Goal: Find specific page/section

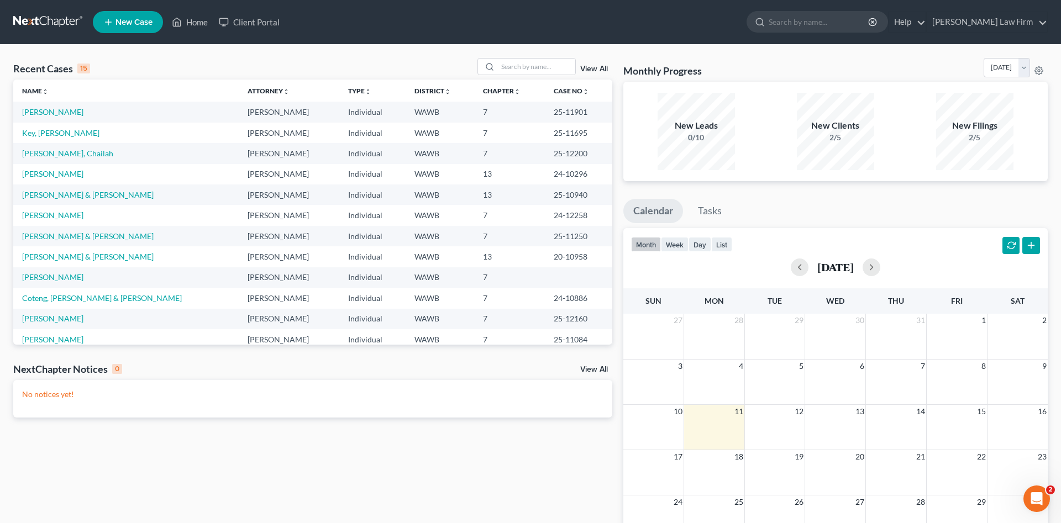
click at [335, 68] on div "Recent Cases 15 View All" at bounding box center [312, 69] width 599 height 22
click at [508, 71] on input "search" at bounding box center [536, 67] width 77 height 16
type input "karlee"
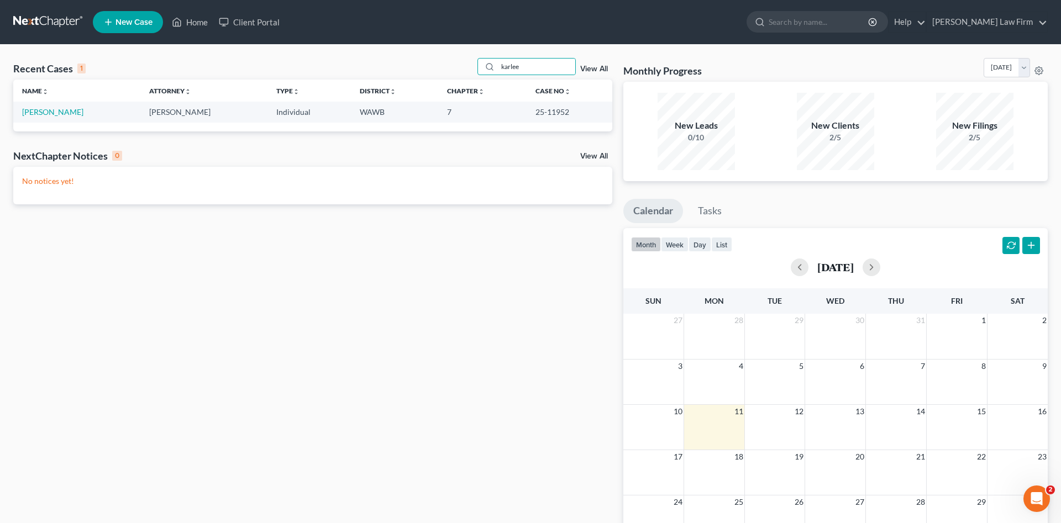
click at [73, 119] on td "[PERSON_NAME]" at bounding box center [76, 112] width 127 height 20
click at [68, 114] on link "[PERSON_NAME]" at bounding box center [52, 111] width 61 height 9
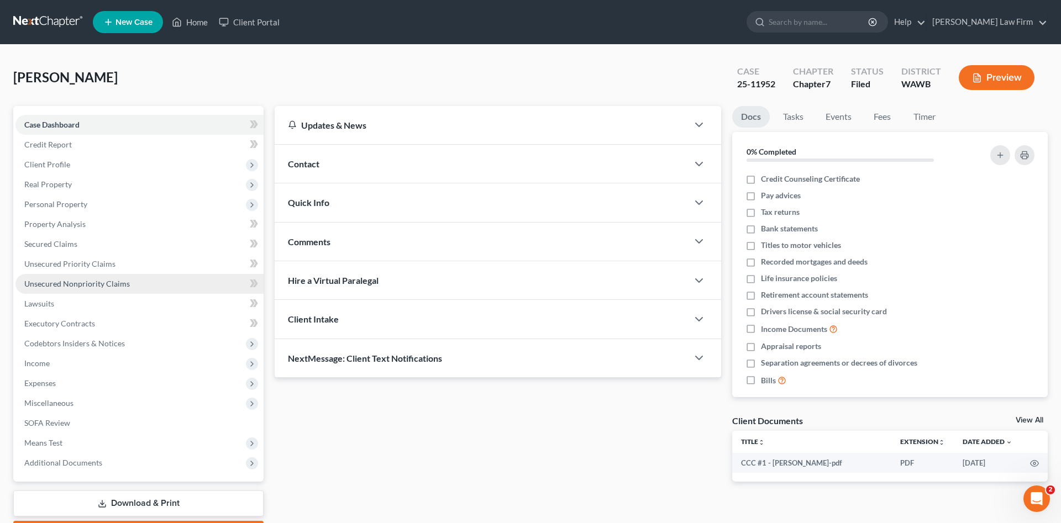
click at [97, 283] on span "Unsecured Nonpriority Claims" at bounding box center [77, 283] width 106 height 9
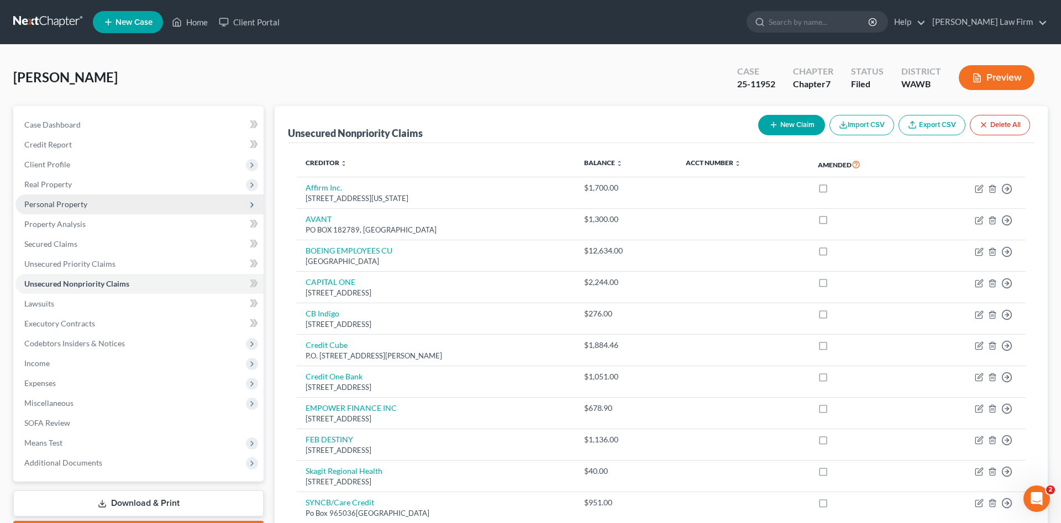
click at [85, 200] on span "Personal Property" at bounding box center [55, 203] width 63 height 9
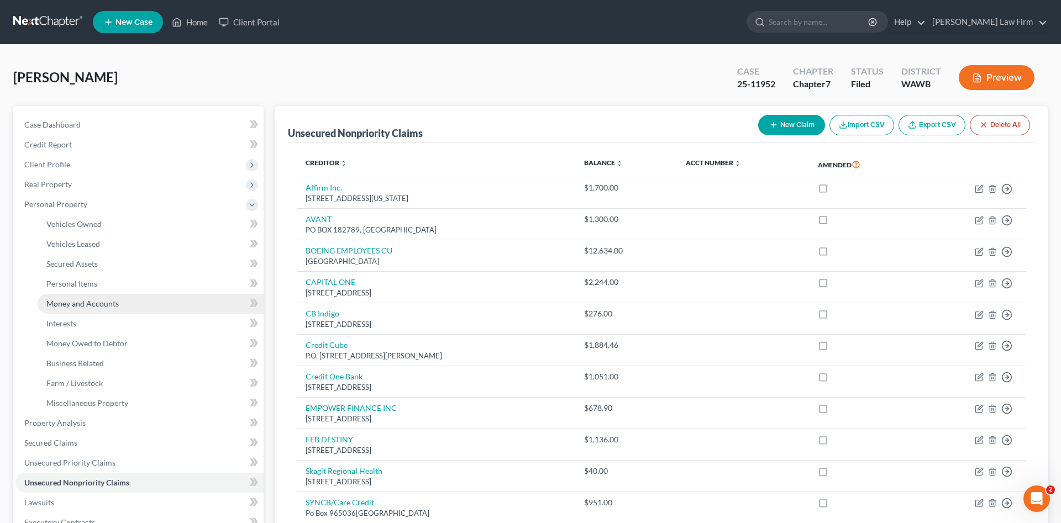
click at [81, 307] on span "Money and Accounts" at bounding box center [82, 303] width 72 height 9
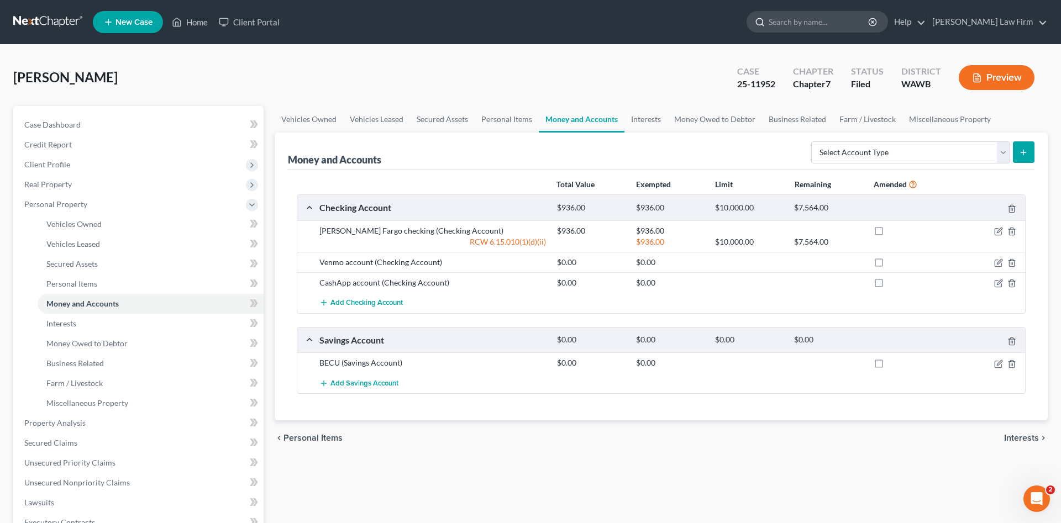
click at [854, 20] on input "search" at bounding box center [818, 22] width 101 height 20
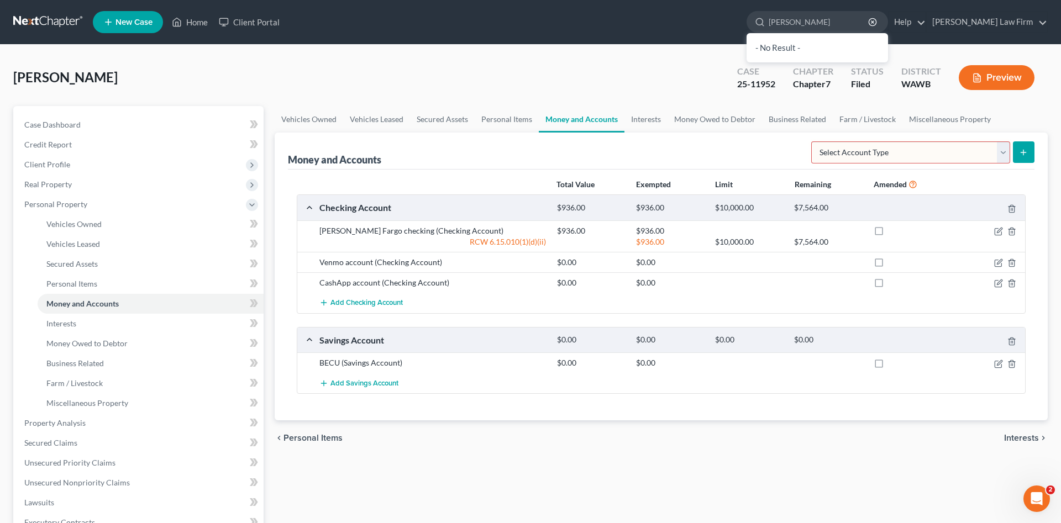
type input "[PERSON_NAME]"
